Goal: Task Accomplishment & Management: Use online tool/utility

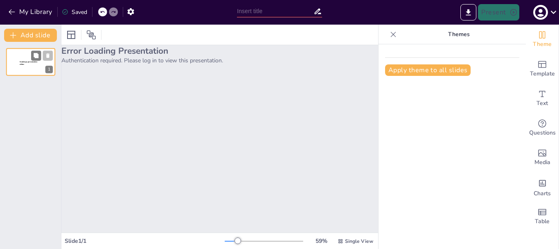
click at [31, 66] on p "Sendsteps presentation editor" at bounding box center [31, 63] width 22 height 5
click at [19, 57] on div at bounding box center [30, 62] width 49 height 28
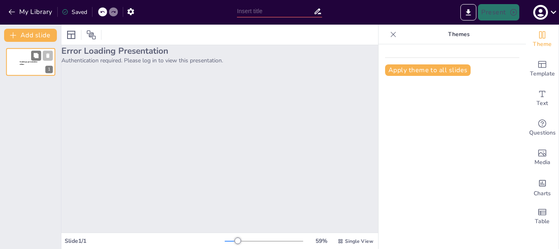
click at [28, 67] on div "Sendsteps presentation editor" at bounding box center [31, 62] width 22 height 7
click at [186, 112] on div "Error Loading Presentation Authentication required. Please log in to view this …" at bounding box center [219, 138] width 317 height 187
click at [415, 68] on button "Apply theme to all slides" at bounding box center [428, 69] width 86 height 11
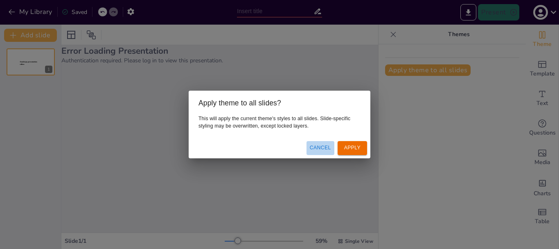
click at [308, 145] on button "Cancel" at bounding box center [321, 148] width 28 height 14
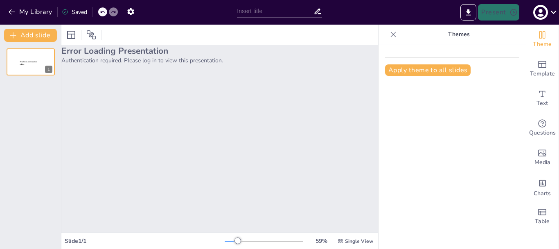
click at [391, 34] on icon at bounding box center [393, 34] width 5 height 5
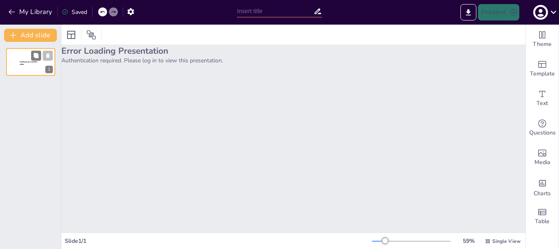
click at [26, 66] on p "Sendsteps presentation editor" at bounding box center [31, 63] width 22 height 5
click at [72, 32] on icon at bounding box center [71, 35] width 10 height 10
click at [7, 10] on button "My Library" at bounding box center [31, 11] width 50 height 13
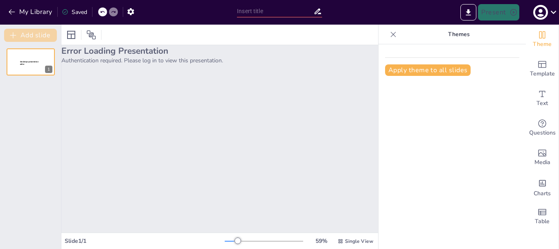
click at [25, 33] on button "Add slide" at bounding box center [30, 35] width 53 height 13
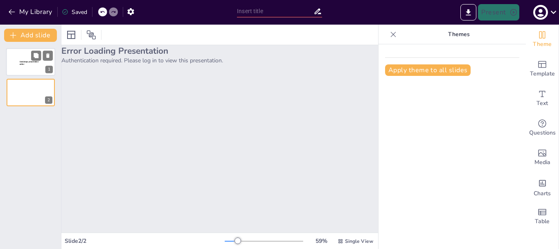
click at [20, 63] on span "Sendsteps presentation editor" at bounding box center [29, 63] width 19 height 5
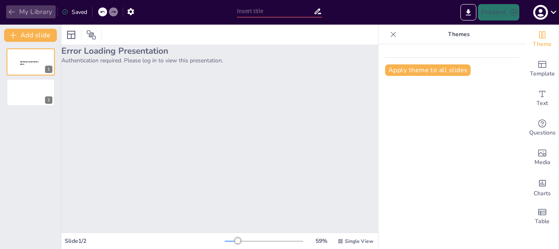
click at [36, 13] on button "My Library" at bounding box center [31, 11] width 50 height 13
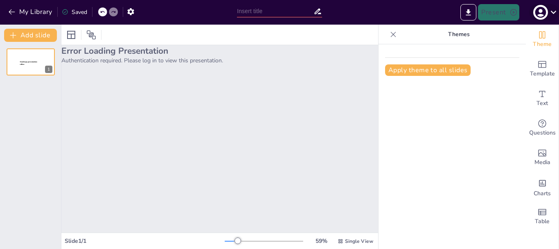
click at [554, 12] on icon at bounding box center [553, 12] width 11 height 11
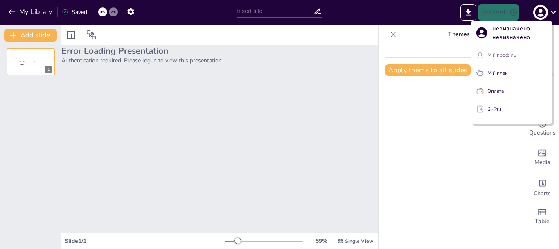
click at [501, 55] on font "Мій профіль" at bounding box center [502, 55] width 29 height 7
